Goal: Task Accomplishment & Management: Manage account settings

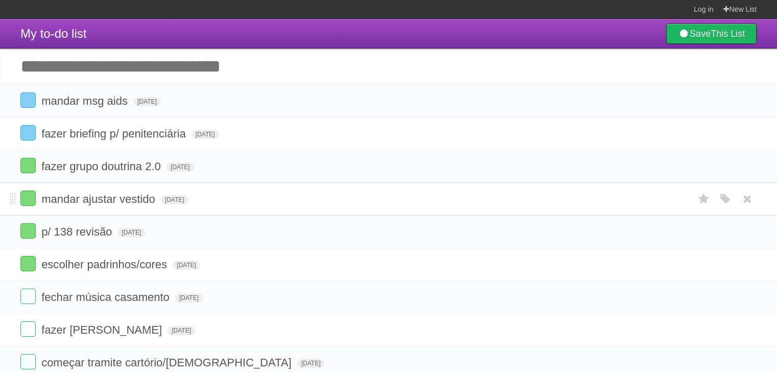
click at [345, 183] on li "mandar ajustar vestido Tue Sep 30 2025 White Red Blue Green Purple Orange" at bounding box center [388, 198] width 777 height 33
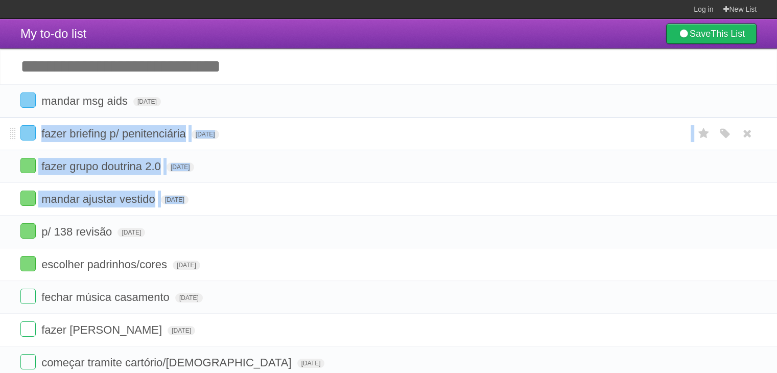
drag, startPoint x: 345, startPoint y: 183, endPoint x: 352, endPoint y: 134, distance: 49.1
click at [352, 134] on ul "mandar msg aids Thu Sep 25 2025 White Red Blue Green Purple Orange fazer briefi…" at bounding box center [388, 296] width 777 height 425
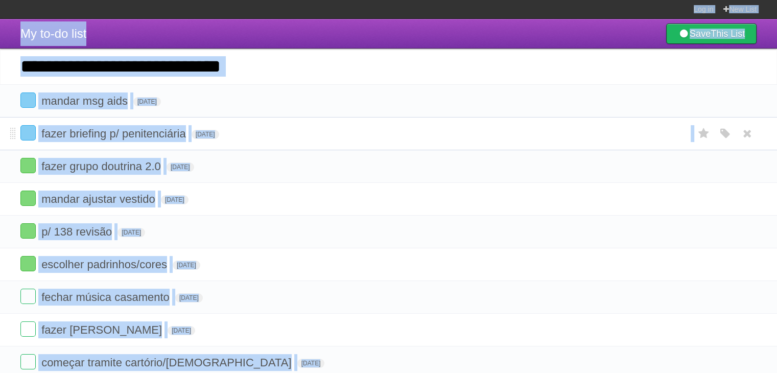
click at [352, 134] on form "fazer briefing p/ penitenciária [DATE] White Red Blue Green Purple Orange" at bounding box center [388, 133] width 736 height 17
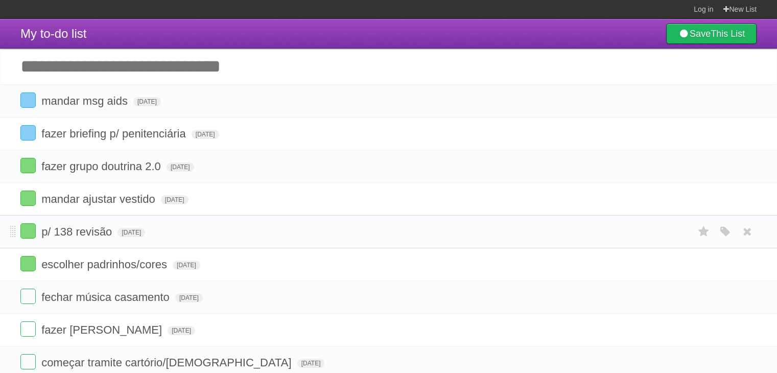
click at [386, 227] on form "p/ 138 revisão Tue Sep 30 2025 White Red Blue Green Purple Orange" at bounding box center [388, 231] width 736 height 17
drag, startPoint x: 386, startPoint y: 227, endPoint x: 350, endPoint y: 178, distance: 60.7
click at [350, 178] on ul "mandar msg aids Thu Sep 25 2025 White Red Blue Green Purple Orange fazer briefi…" at bounding box center [388, 296] width 777 height 425
click at [350, 178] on li "fazer grupo doutrina 2.0 Sat Sep 27 2025 White Red Blue Green Purple Orange" at bounding box center [388, 166] width 777 height 33
click at [271, 118] on li "fazer briefing p/ penitenciária [DATE] White Red Blue Green Purple Orange" at bounding box center [388, 133] width 777 height 33
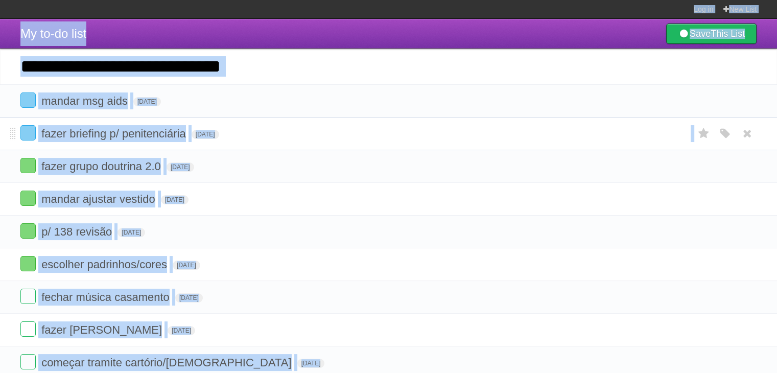
click at [271, 118] on li "fazer briefing p/ penitenciária [DATE] White Red Blue Green Purple Orange" at bounding box center [388, 133] width 777 height 33
